Goal: Information Seeking & Learning: Learn about a topic

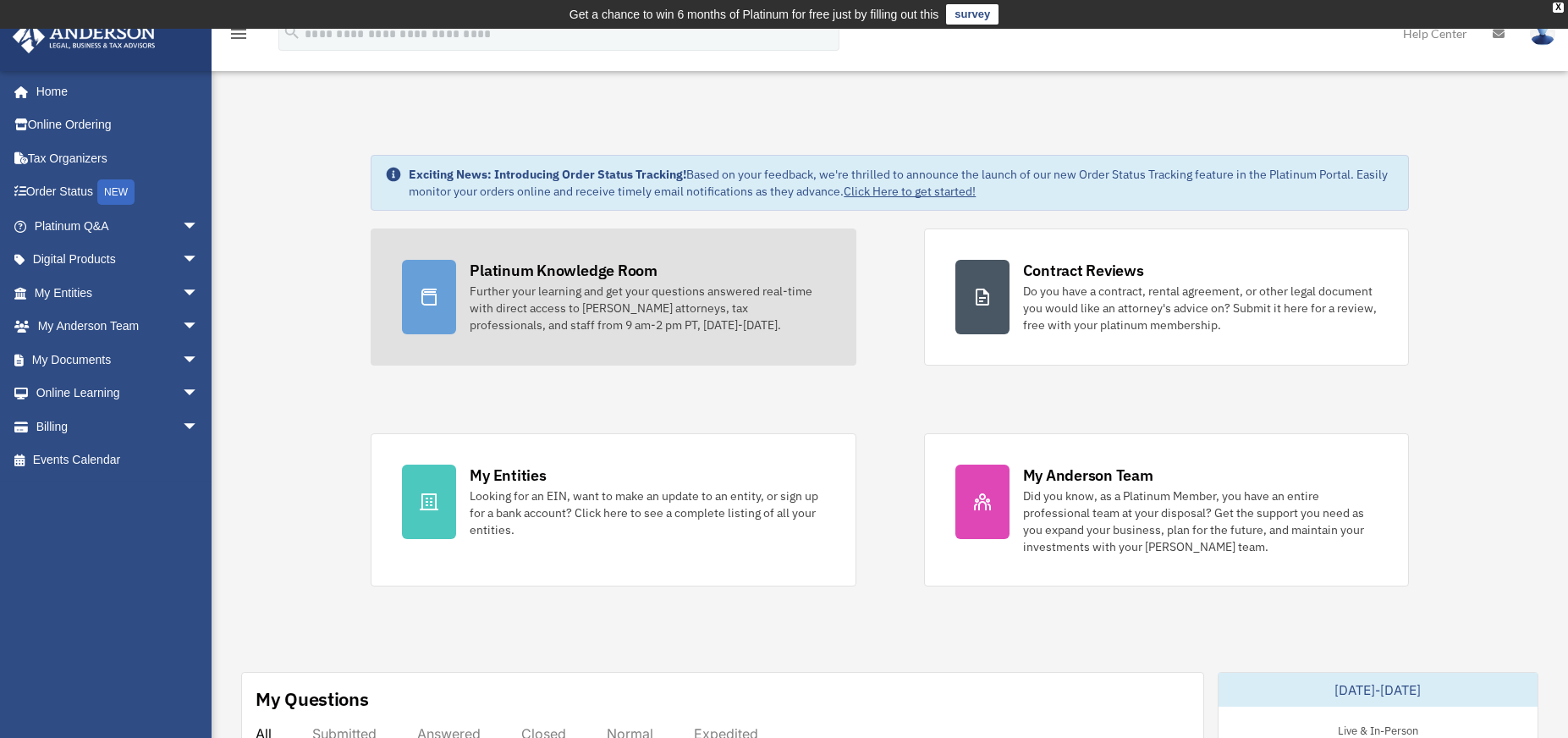
click at [553, 337] on link "Platinum Knowledge Room Further your learning and get your questions answered r…" at bounding box center [613, 297] width 485 height 137
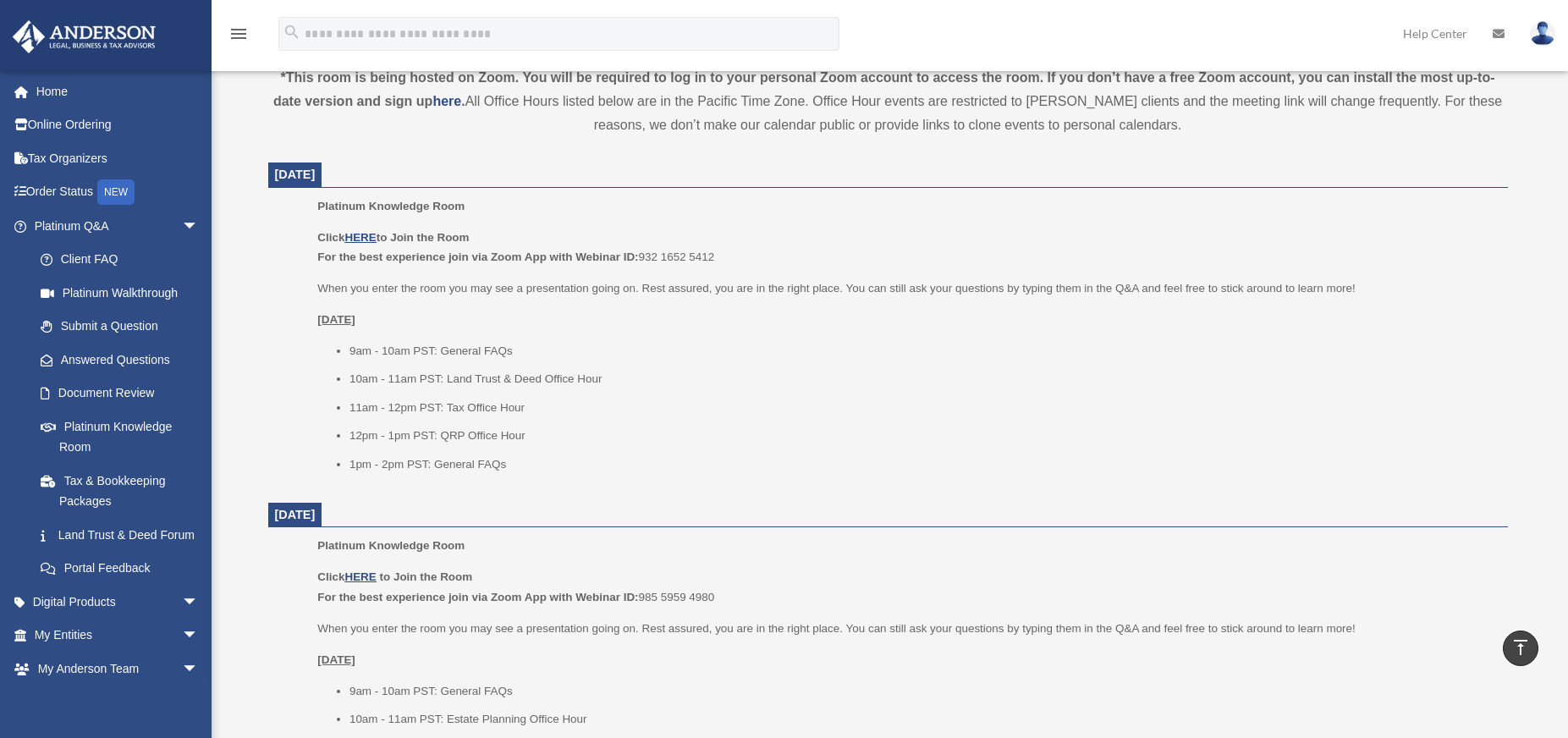
scroll to position [621, 0]
click at [709, 642] on div "Click HERE to Join the Room For the best experience join via Zoom App with Webi…" at bounding box center [906, 685] width 1178 height 247
click at [365, 238] on u "HERE" at bounding box center [359, 232] width 31 height 13
